Goal: Task Accomplishment & Management: Use online tool/utility

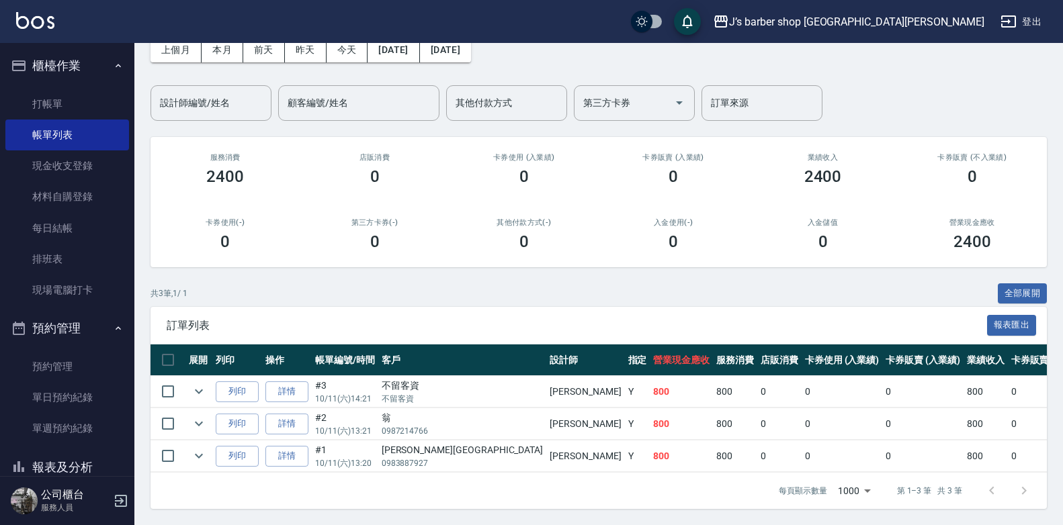
scroll to position [81, 0]
click at [58, 366] on link "預約管理" at bounding box center [67, 366] width 124 height 31
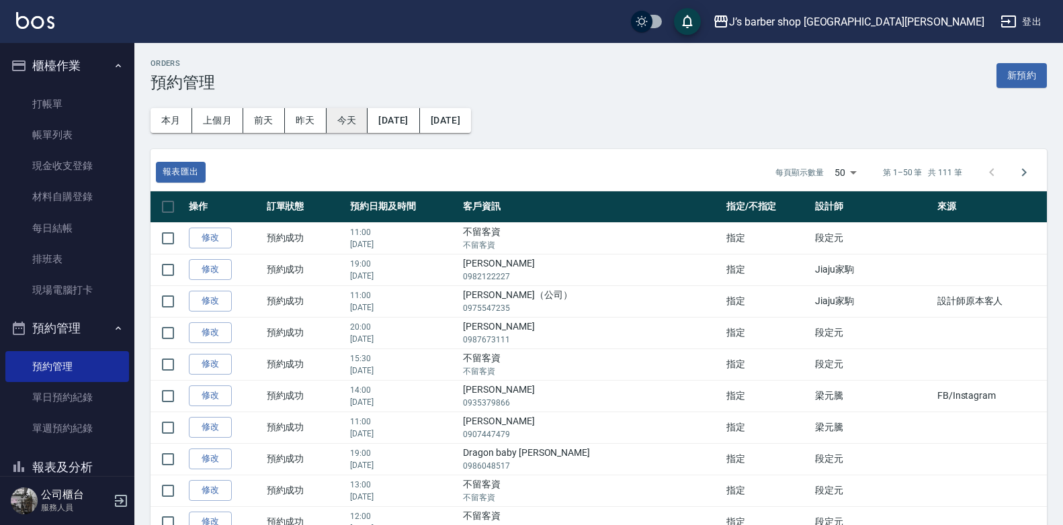
click at [353, 123] on button "今天" at bounding box center [348, 120] width 42 height 25
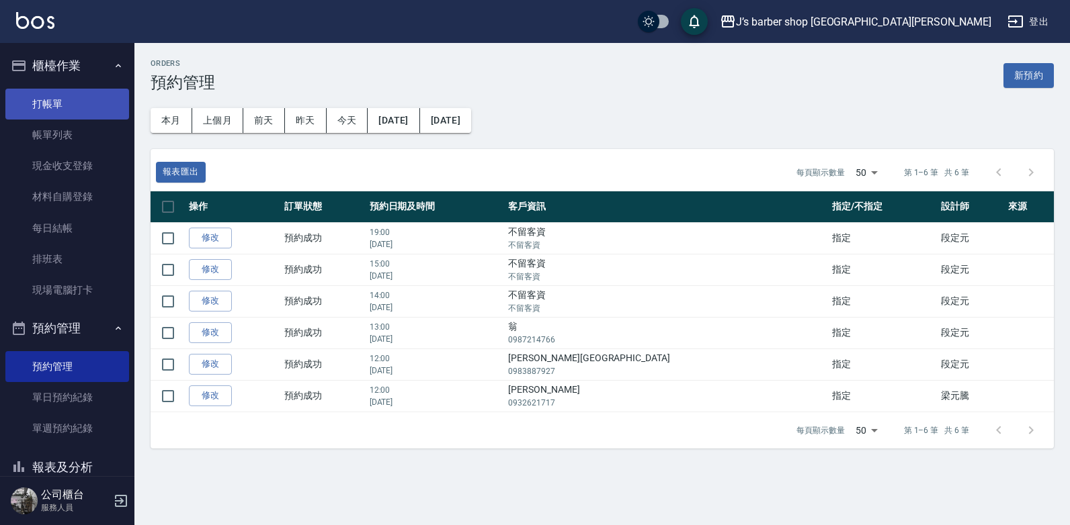
click at [16, 95] on link "打帳單" at bounding box center [67, 104] width 124 height 31
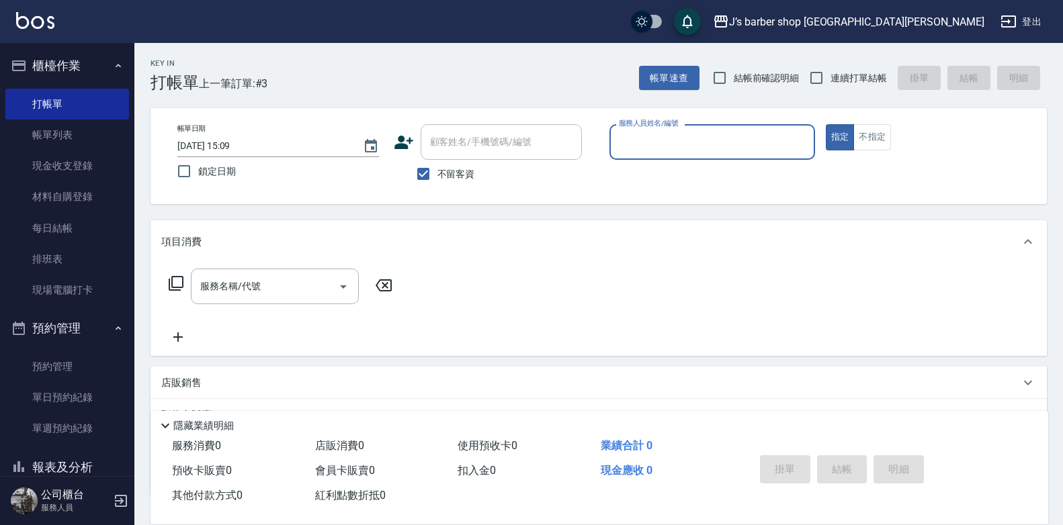
click at [700, 141] on input "服務人員姓名/編號" at bounding box center [713, 142] width 194 height 24
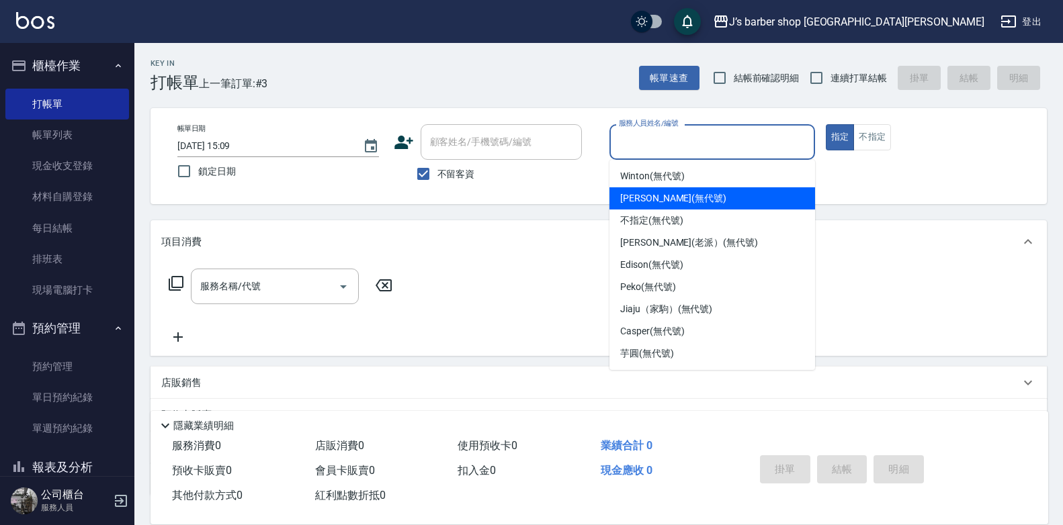
click at [691, 198] on div "[PERSON_NAME] (無代號)" at bounding box center [712, 198] width 206 height 22
type input "[PERSON_NAME](無代號)"
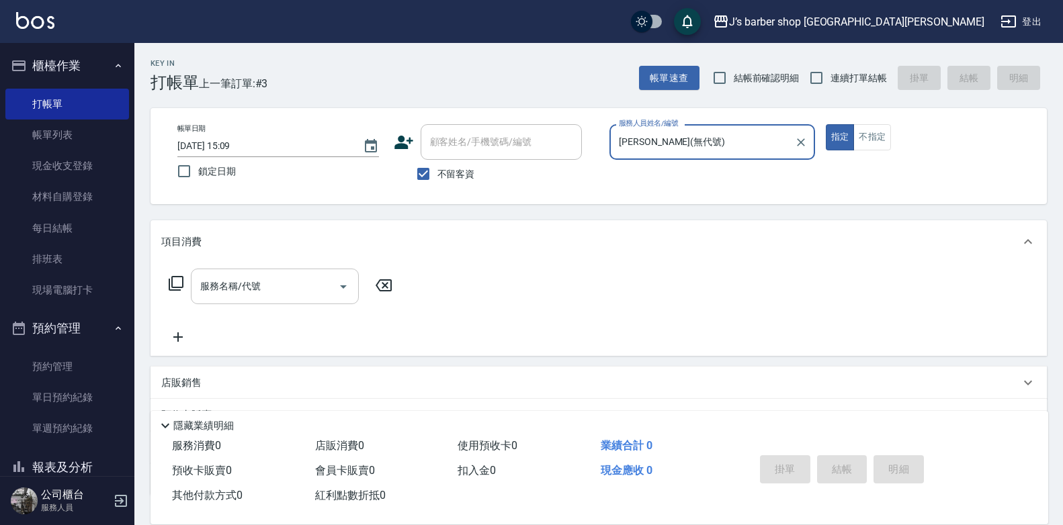
click at [261, 269] on div "服務名稱/代號" at bounding box center [275, 287] width 168 height 36
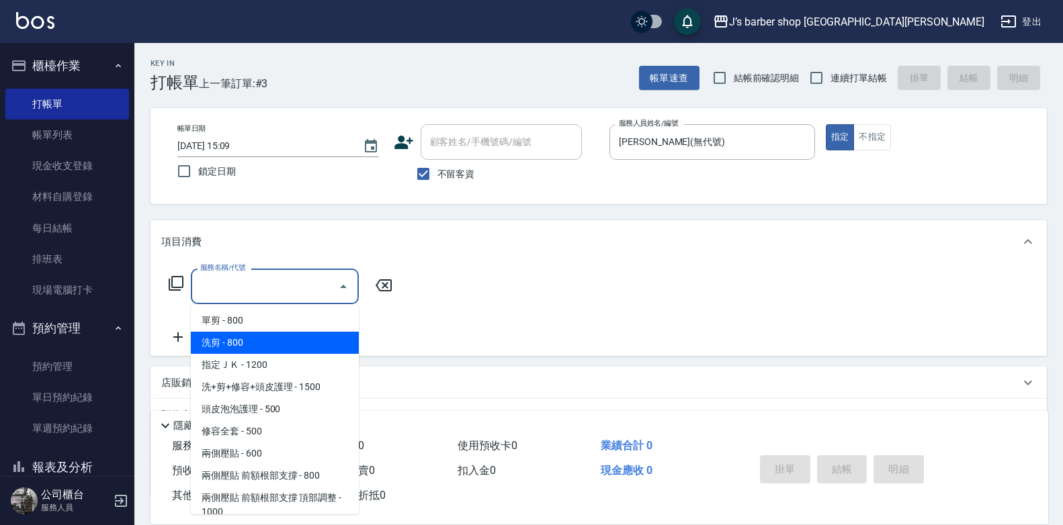
click at [255, 338] on span "洗剪 - 800" at bounding box center [275, 343] width 168 height 22
type input "洗剪(101)"
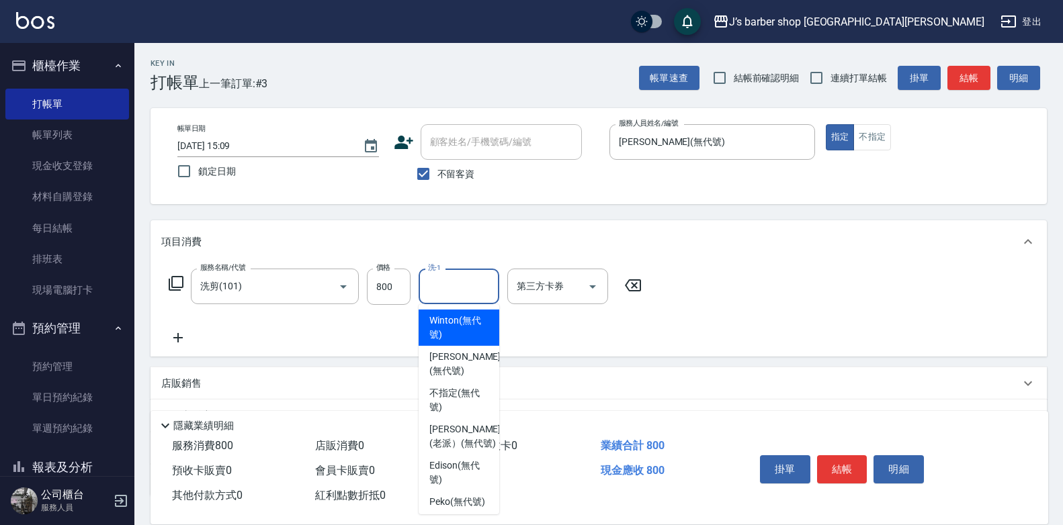
click at [483, 282] on input "洗-1" at bounding box center [459, 287] width 69 height 24
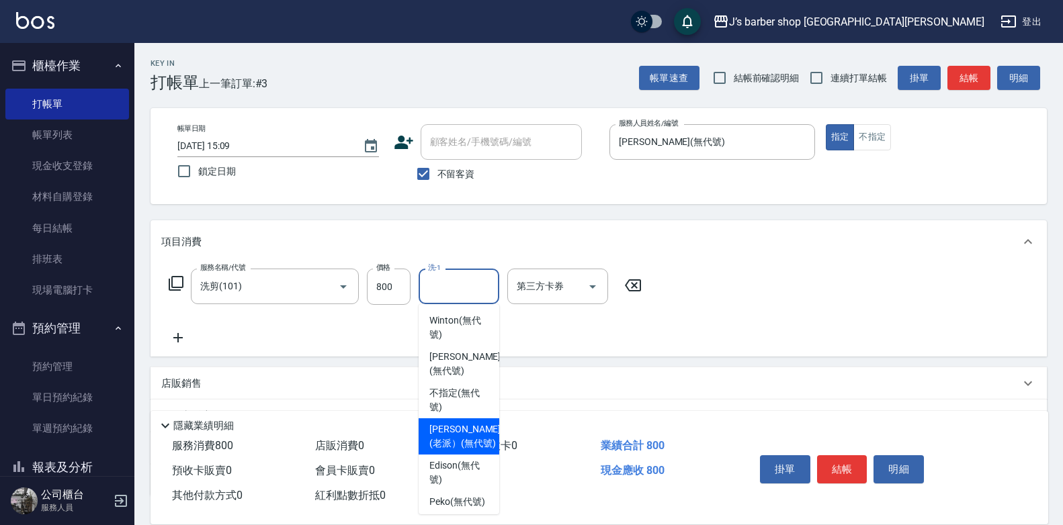
scroll to position [134, 0]
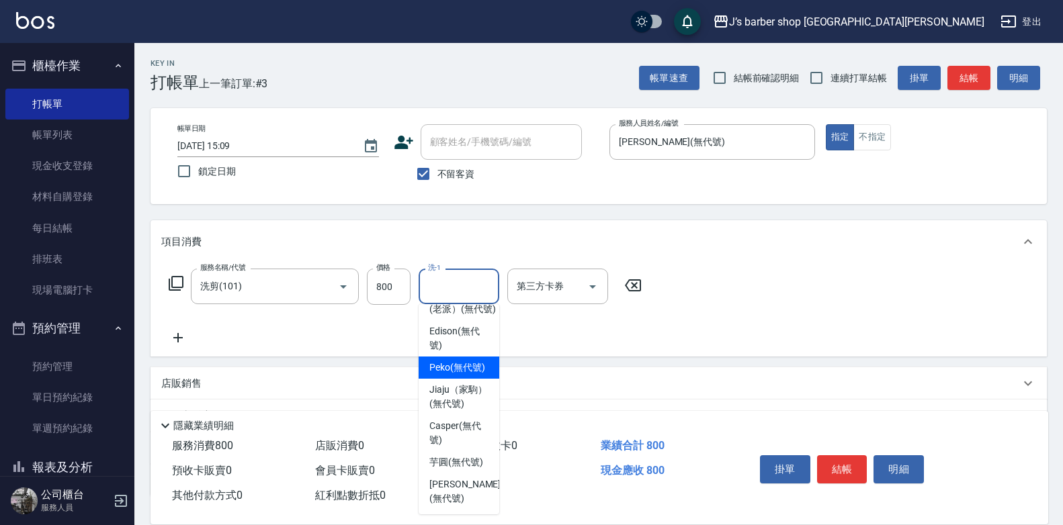
click at [454, 375] on span "Peko (無代號)" at bounding box center [457, 368] width 56 height 14
type input "Peko(無代號)"
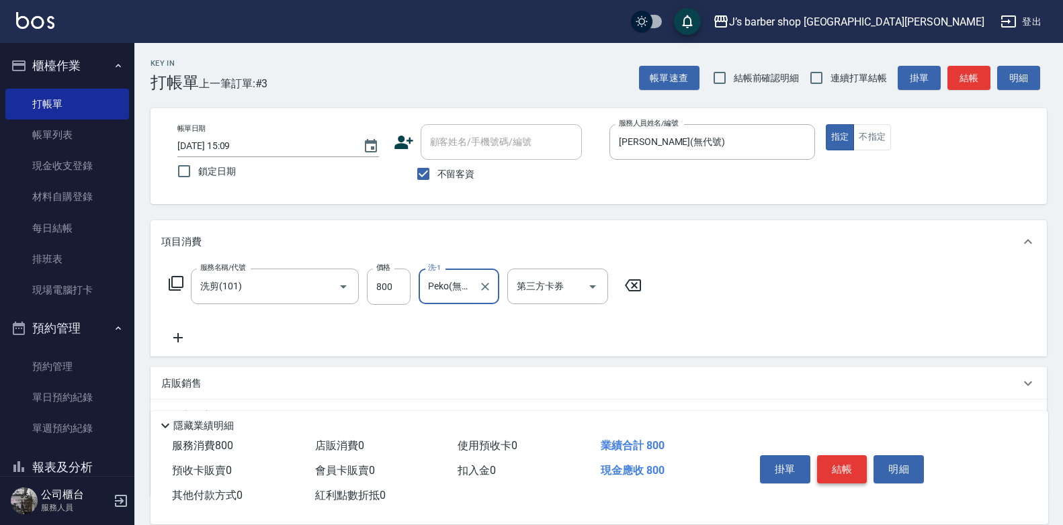
click at [850, 456] on button "結帳" at bounding box center [842, 470] width 50 height 28
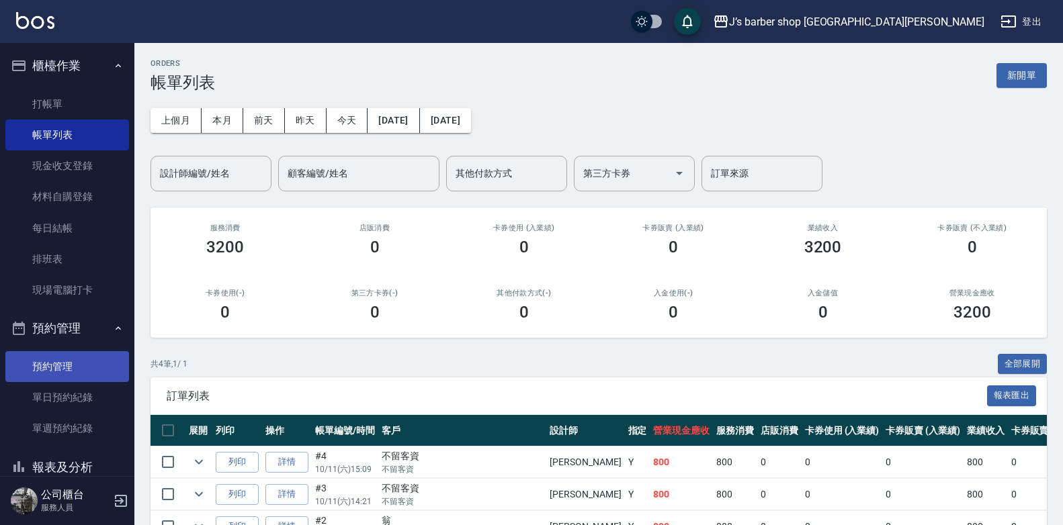
click at [65, 374] on link "預約管理" at bounding box center [67, 366] width 124 height 31
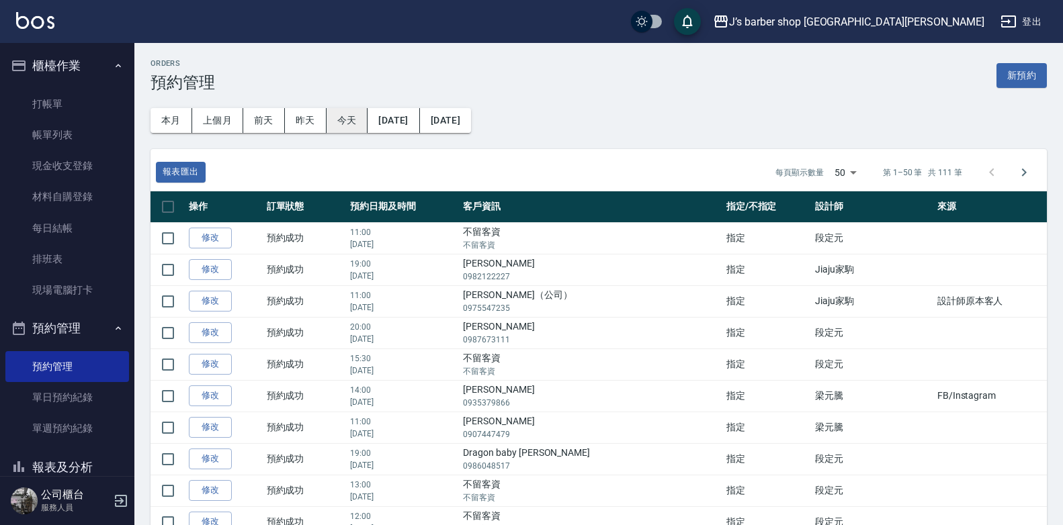
click at [351, 117] on button "今天" at bounding box center [348, 120] width 42 height 25
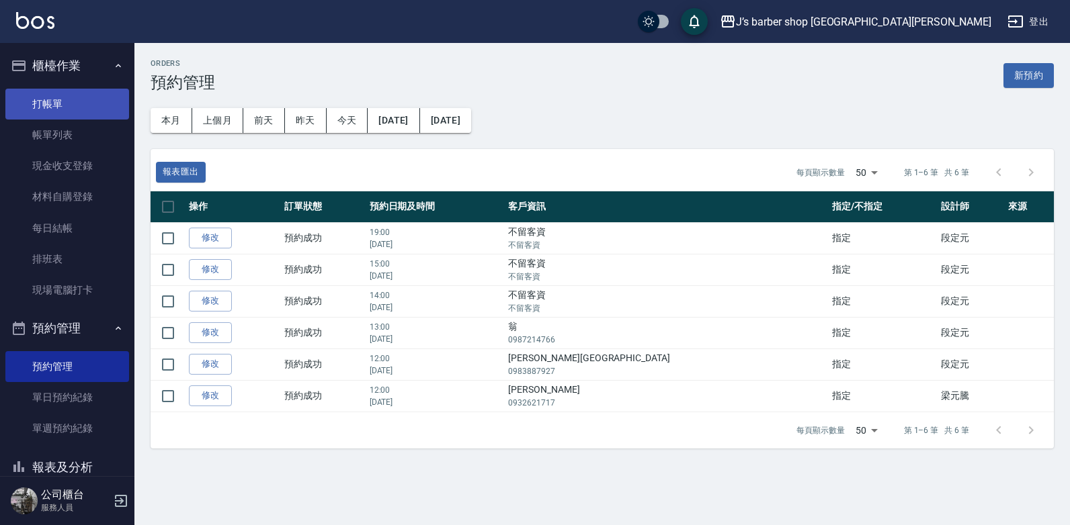
click at [43, 100] on link "打帳單" at bounding box center [67, 104] width 124 height 31
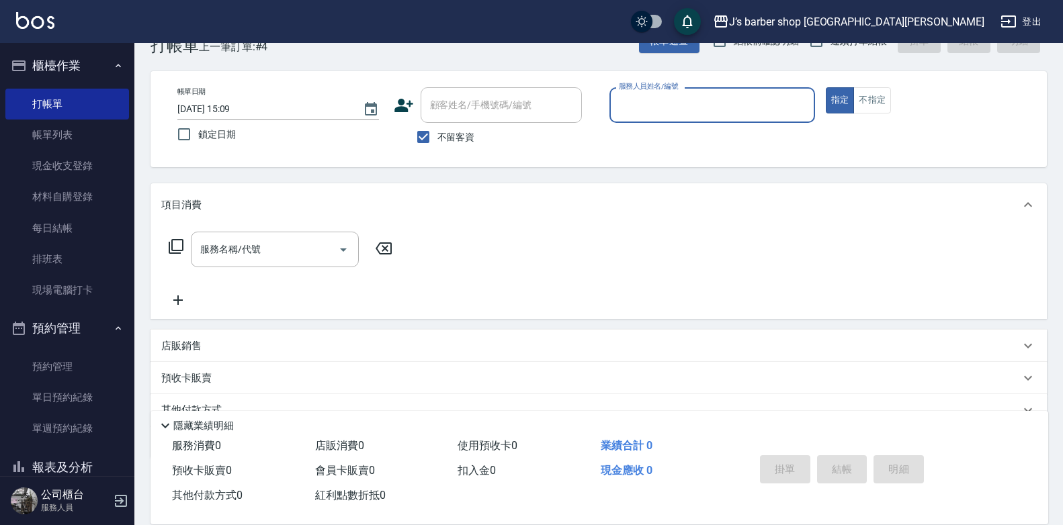
scroll to position [67, 0]
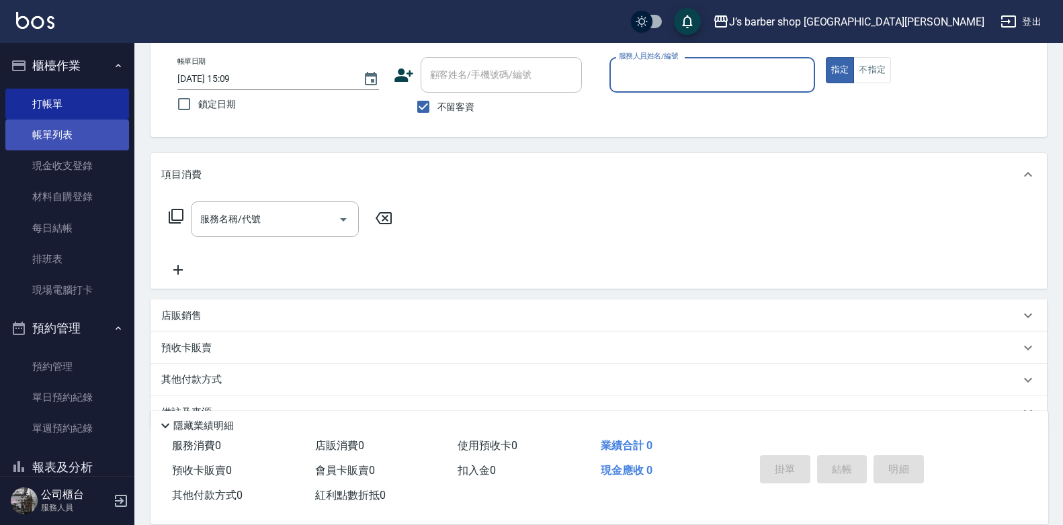
click at [66, 135] on link "帳單列表" at bounding box center [67, 135] width 124 height 31
